Goal: Information Seeking & Learning: Learn about a topic

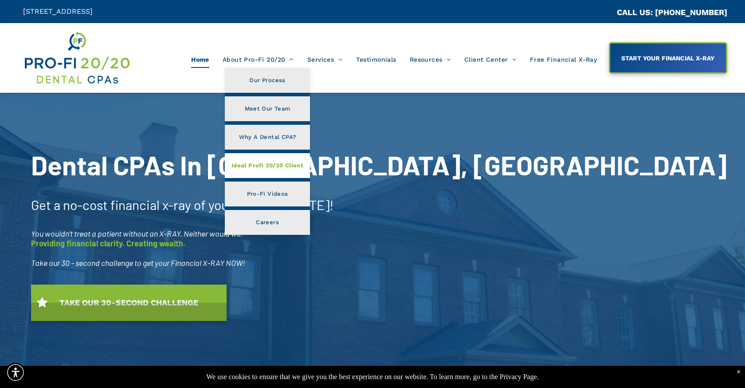
click at [288, 164] on span "Ideal Profi 20/20 Client" at bounding box center [268, 166] width 72 height 12
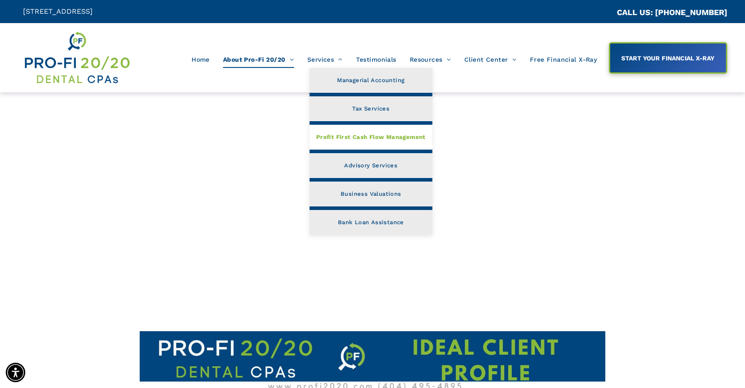
click at [351, 136] on span "Profit First Cash Flow Management" at bounding box center [371, 137] width 110 height 12
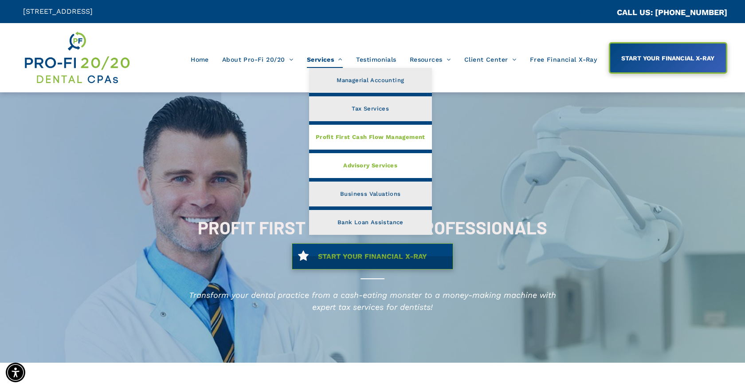
click at [391, 168] on span "Advisory Services" at bounding box center [370, 166] width 54 height 12
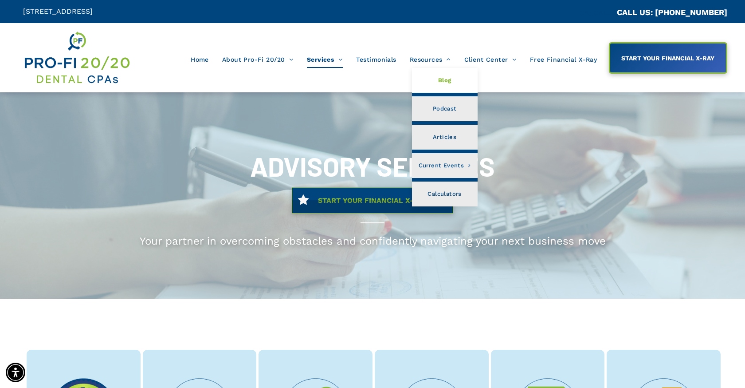
click at [448, 75] on span "Blog" at bounding box center [444, 81] width 13 height 12
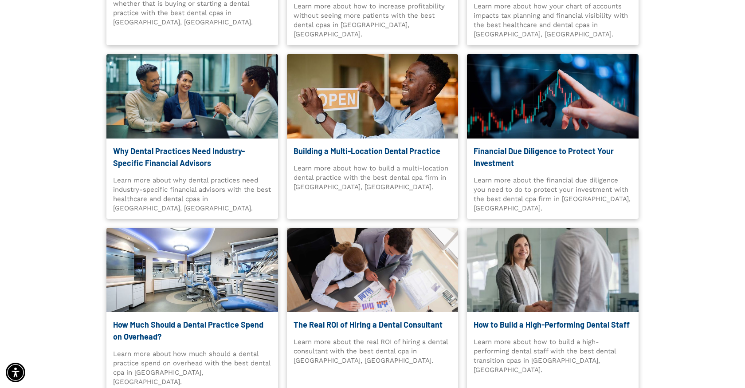
scroll to position [295, 0]
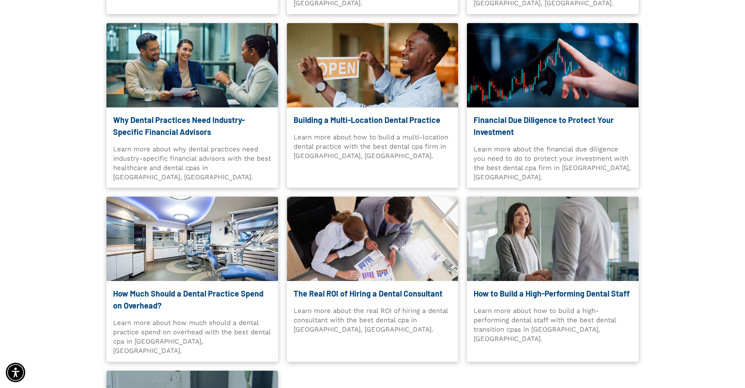
click at [389, 121] on link "Building a Multi-Location Dental Practice" at bounding box center [373, 120] width 158 height 12
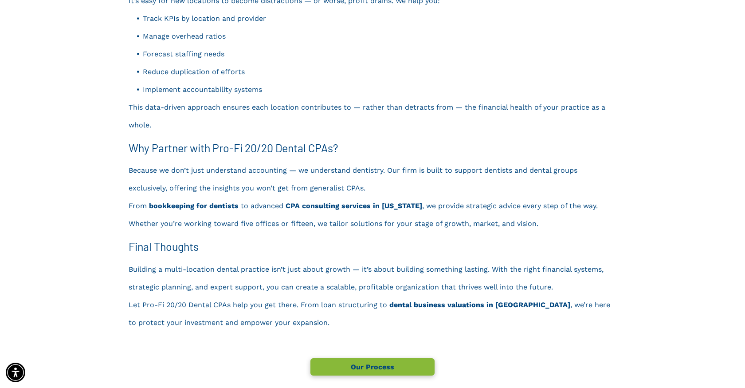
scroll to position [1611, 0]
